Goal: Task Accomplishment & Management: Manage account settings

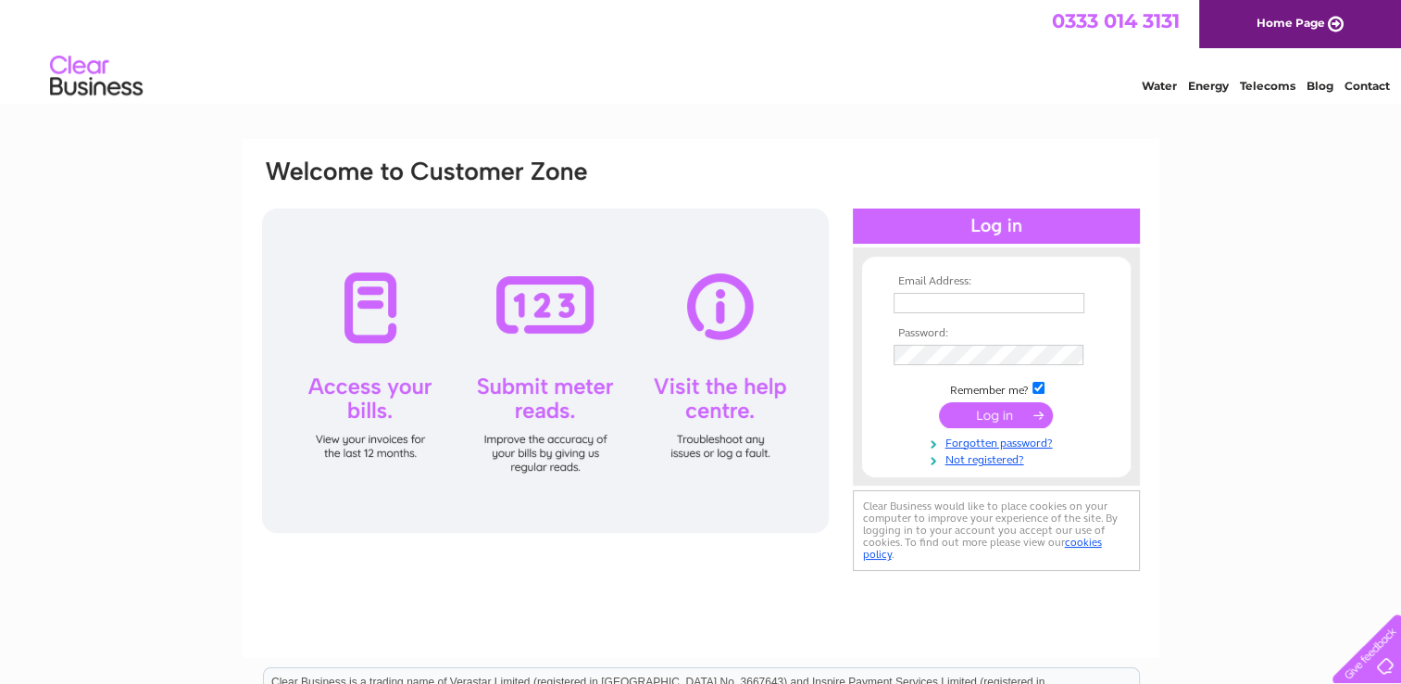
type input "info@contractliftingservices.com"
click at [968, 417] on input "submit" at bounding box center [996, 415] width 114 height 26
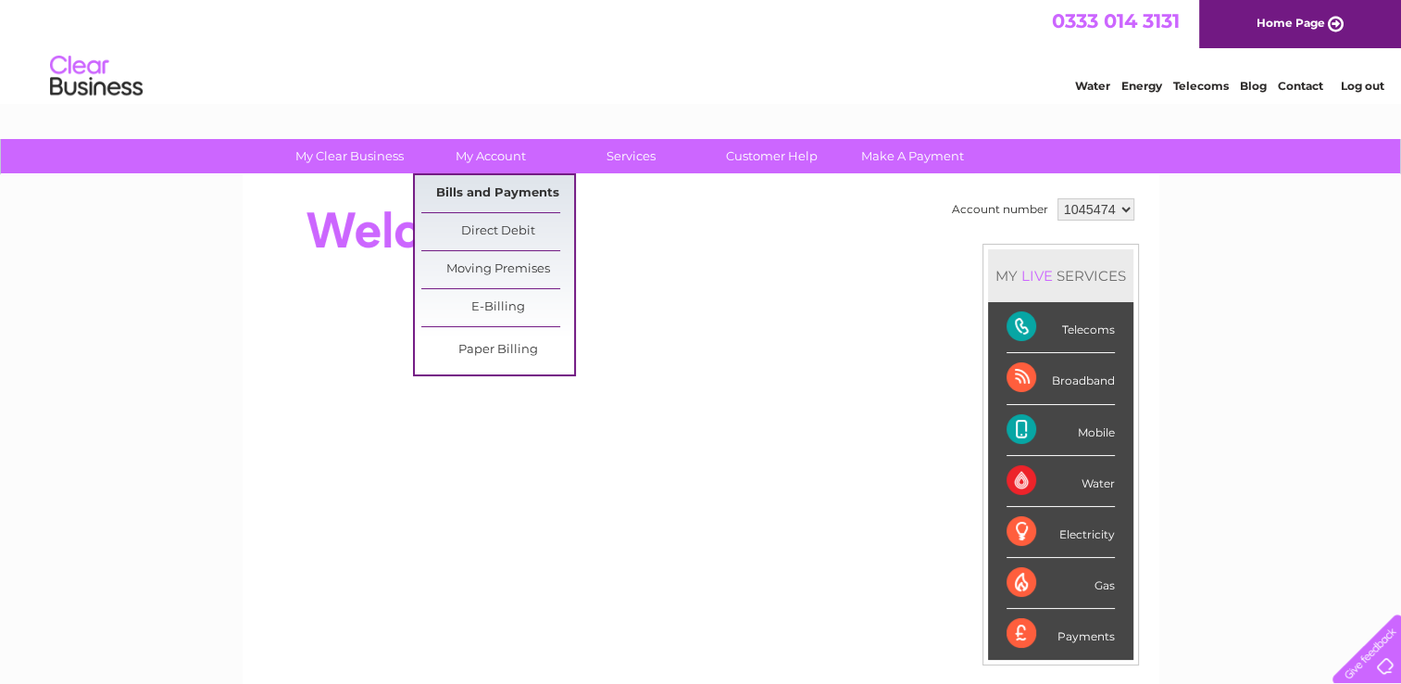
click at [490, 185] on link "Bills and Payments" at bounding box center [497, 193] width 153 height 37
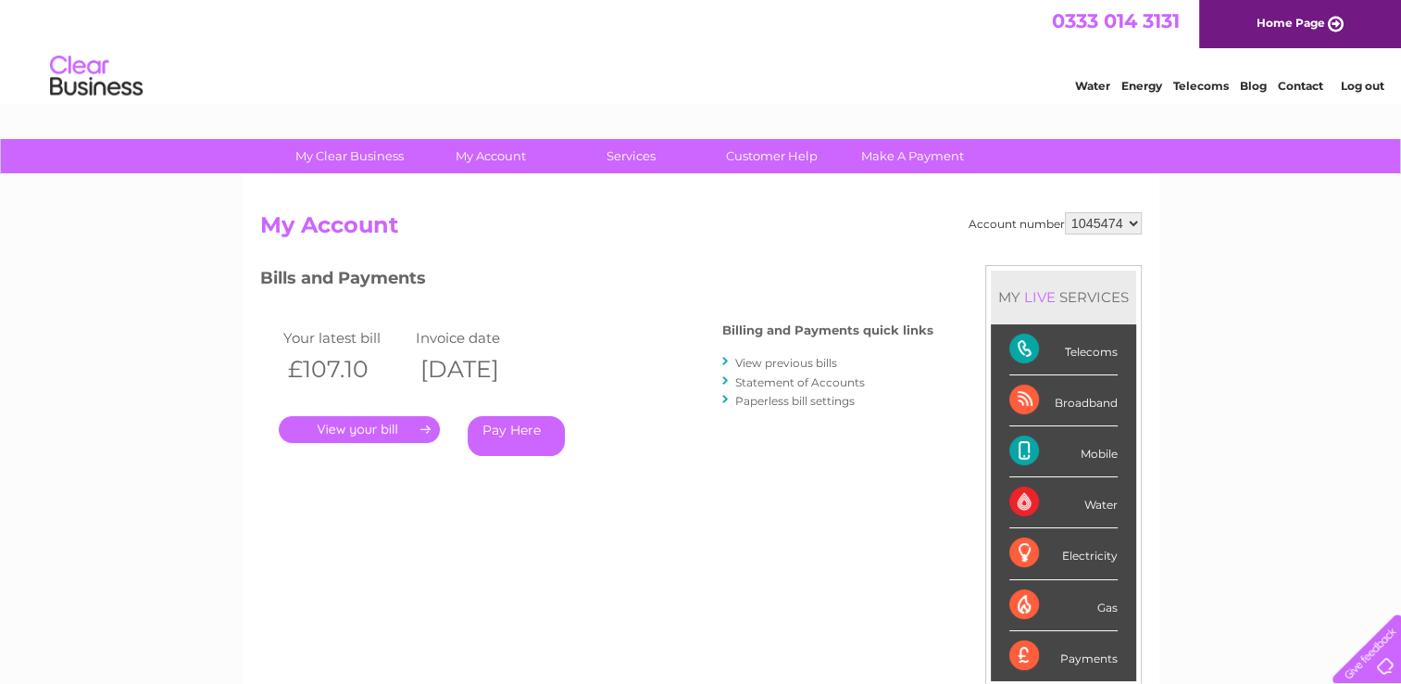
click at [358, 432] on link "." at bounding box center [359, 429] width 161 height 27
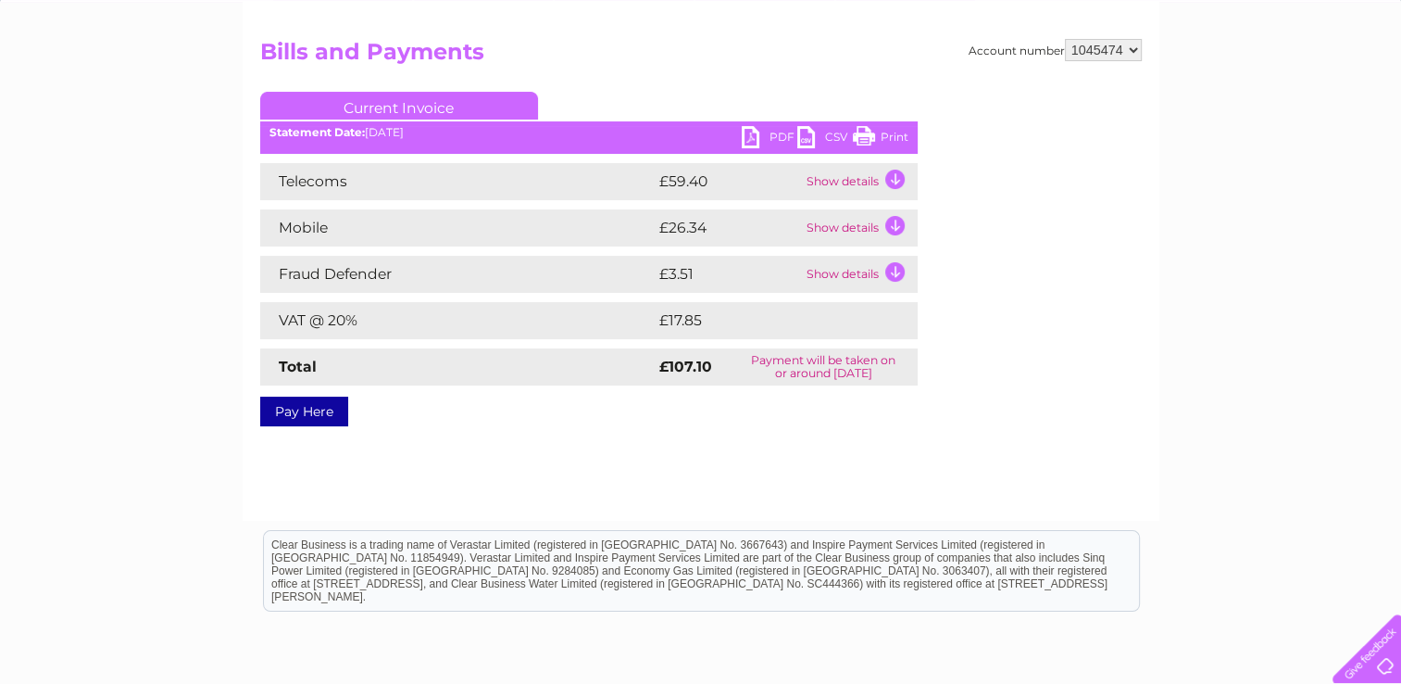
scroll to position [155, 0]
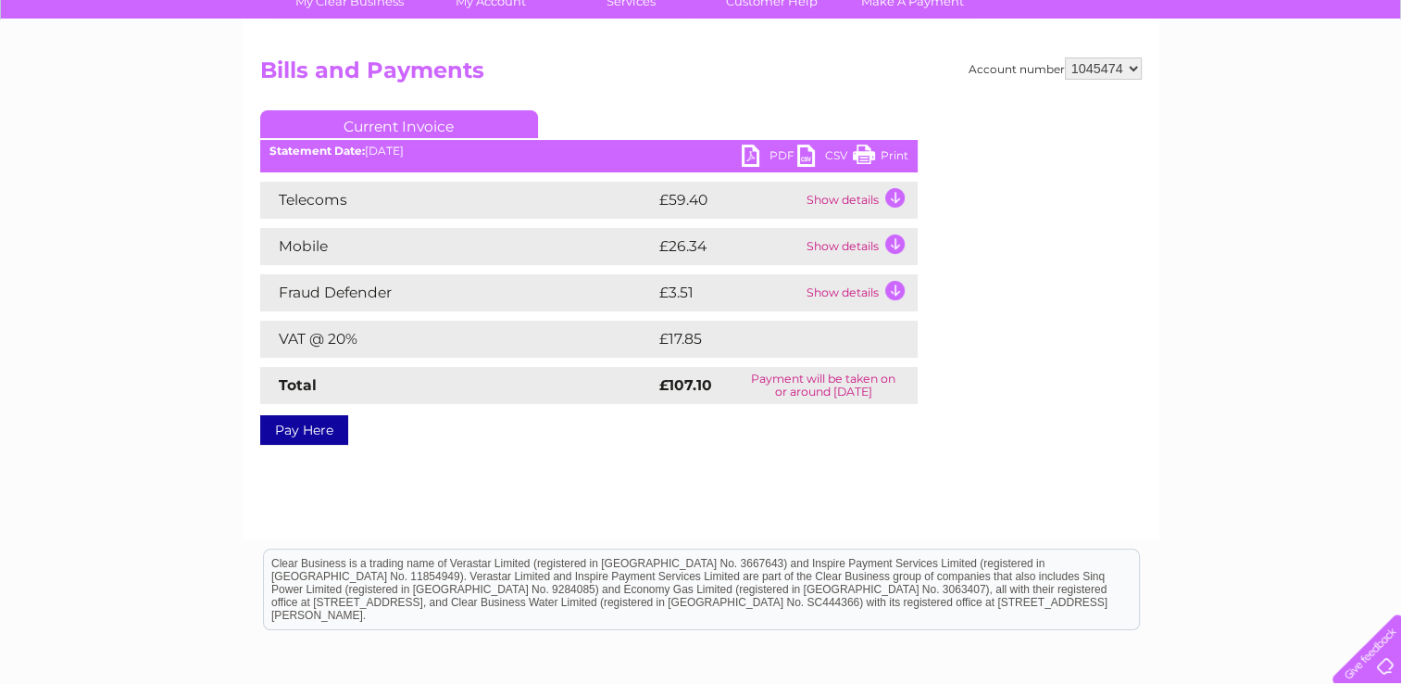
click at [756, 146] on link "PDF" at bounding box center [770, 158] width 56 height 27
